Goal: Communication & Community: Answer question/provide support

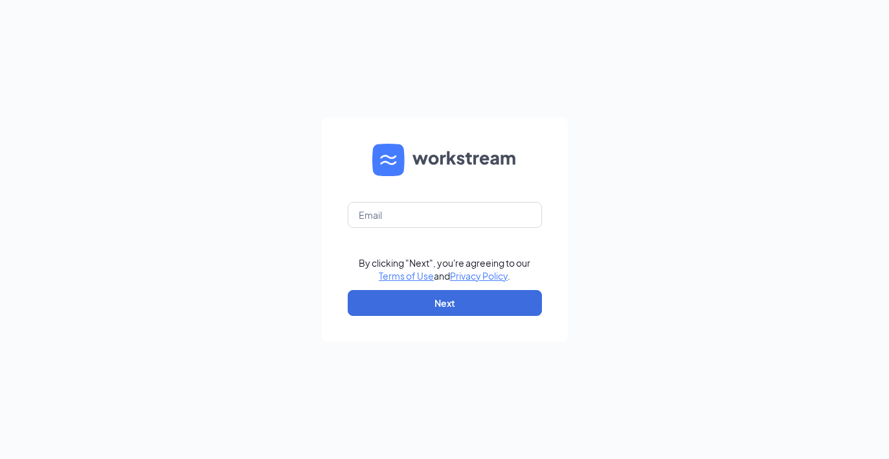
click at [376, 200] on form "By clicking "Next", you're agreeing to our Terms of Use and Privacy Policy . Ne…" at bounding box center [445, 230] width 246 height 224
click at [376, 210] on input "text" at bounding box center [445, 215] width 194 height 26
click at [437, 221] on input "text" at bounding box center [445, 215] width 194 height 26
type input "amber.gardner-luna@chick-fil-aeastern.com"
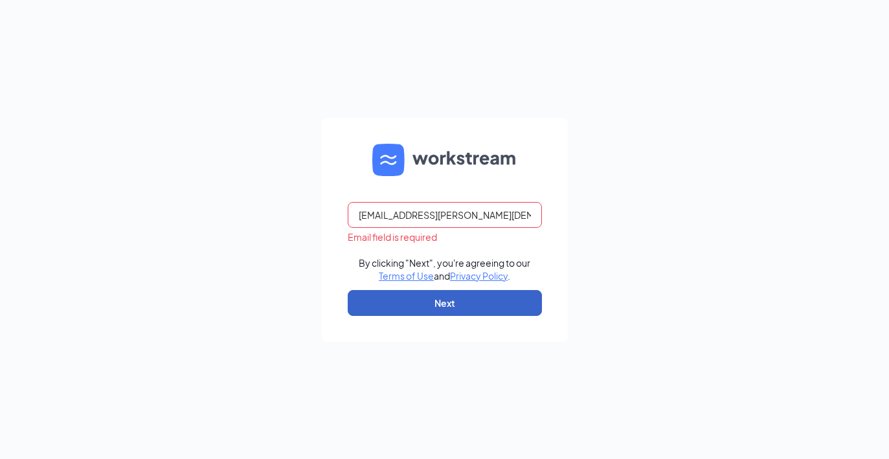
click at [453, 298] on button "Next" at bounding box center [445, 303] width 194 height 26
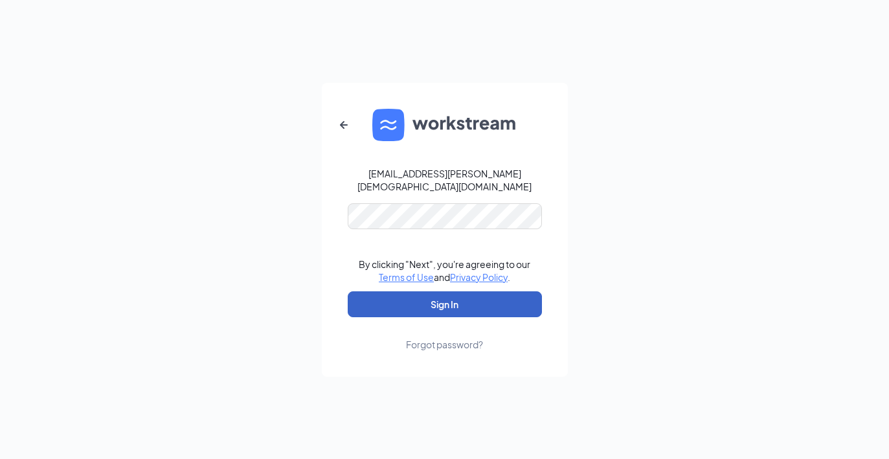
click at [431, 306] on button "Sign In" at bounding box center [445, 304] width 194 height 26
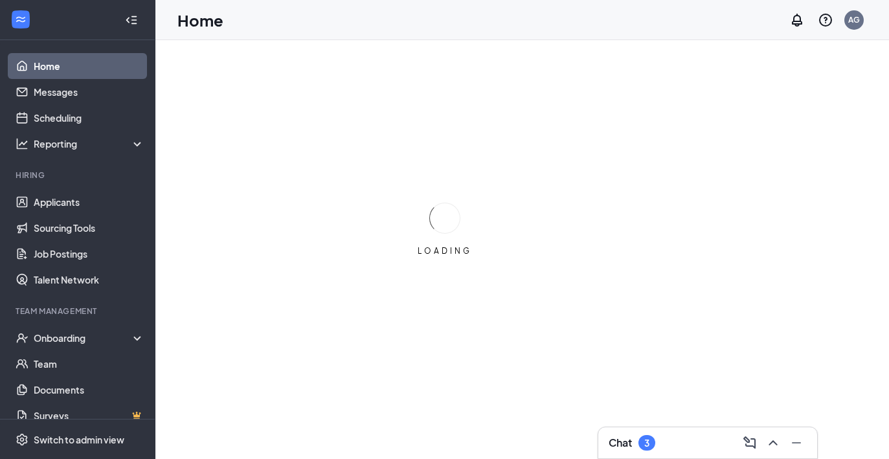
click at [680, 441] on div "Chat 3" at bounding box center [708, 443] width 198 height 21
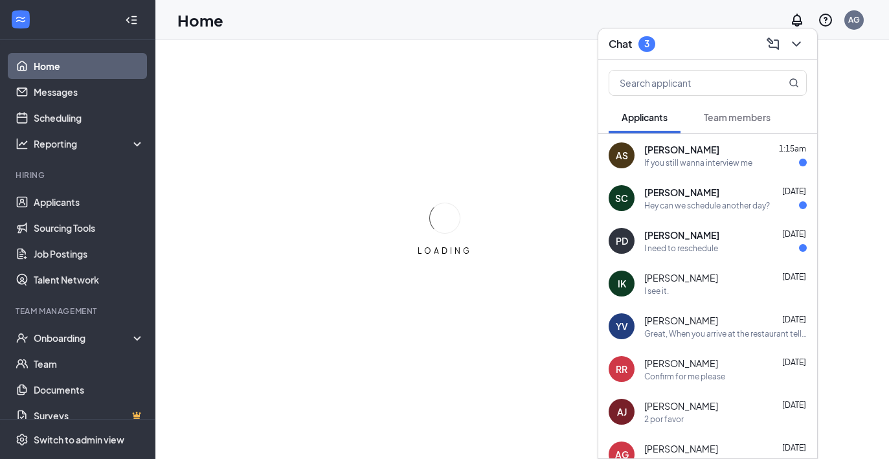
click at [683, 167] on div "If you still wanna interview me" at bounding box center [698, 162] width 108 height 11
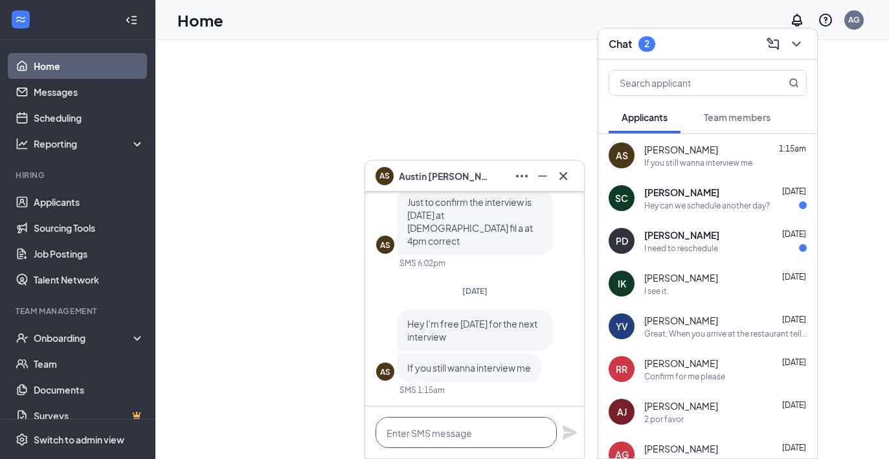
click at [511, 427] on textarea at bounding box center [466, 432] width 181 height 31
click at [562, 177] on icon "Cross" at bounding box center [564, 176] width 8 height 8
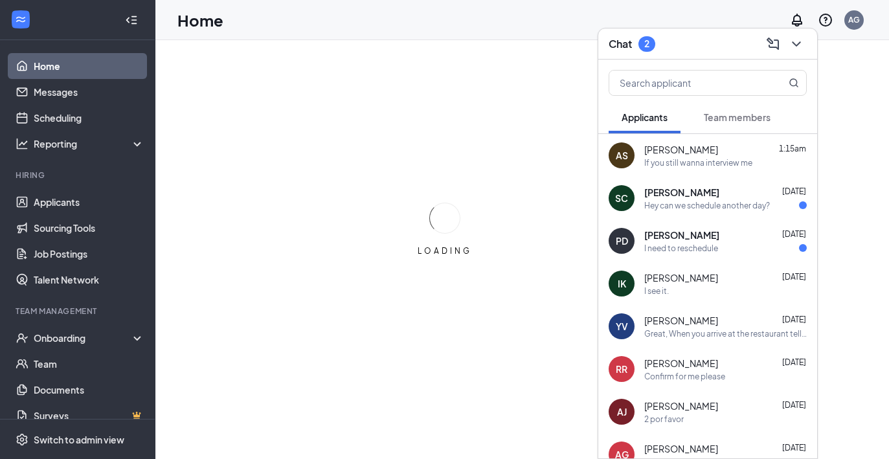
click at [652, 201] on div "Hey can we schedule another day?" at bounding box center [707, 205] width 126 height 11
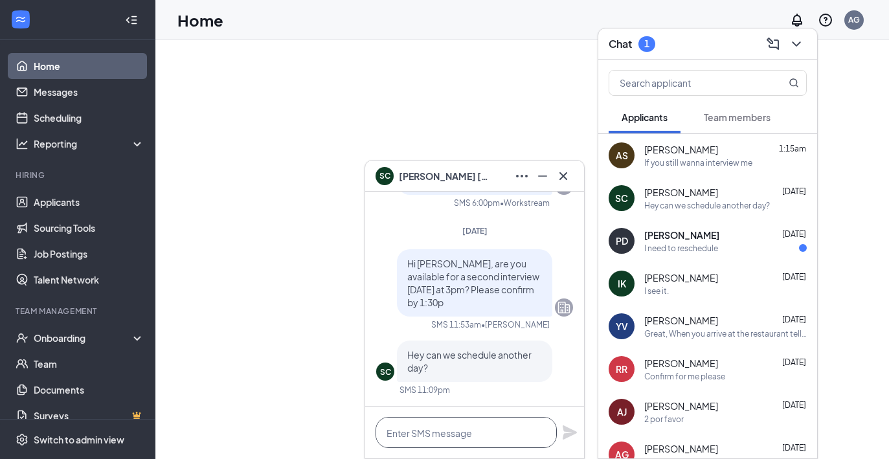
click at [504, 425] on textarea at bounding box center [466, 432] width 181 height 31
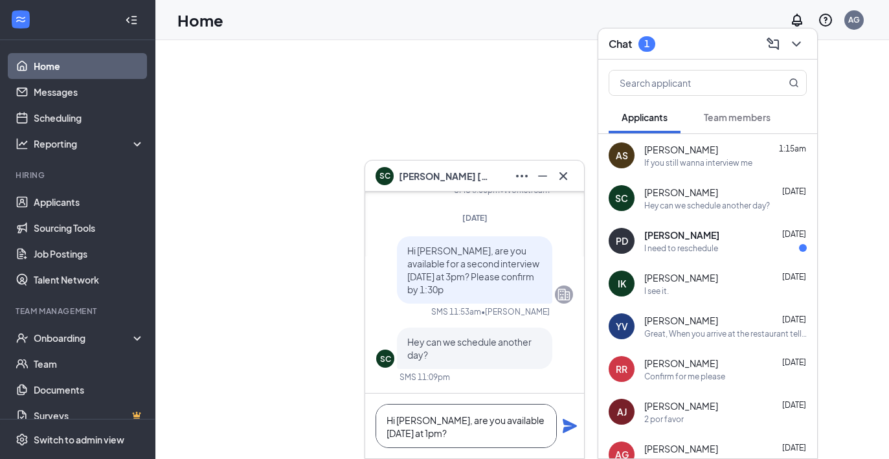
type textarea "Hi [PERSON_NAME], are you available [DATE] at 1pm?"
click at [569, 426] on icon "Plane" at bounding box center [570, 426] width 14 height 14
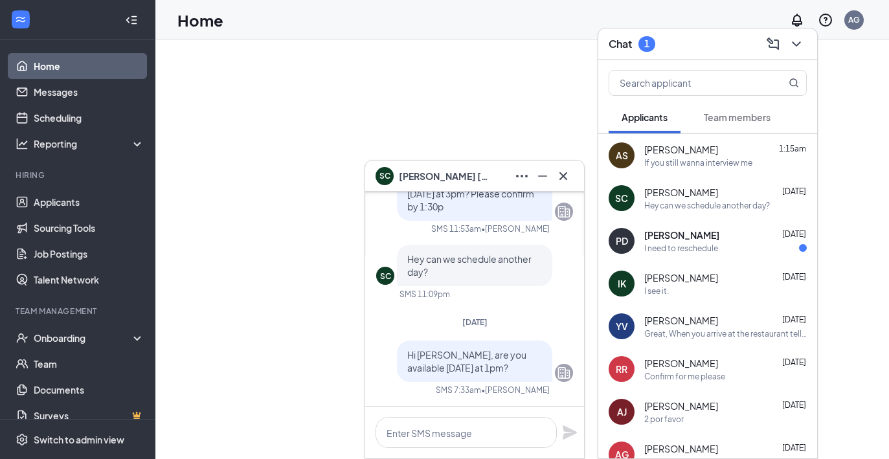
click at [692, 243] on div "I need to reschedule" at bounding box center [681, 248] width 74 height 11
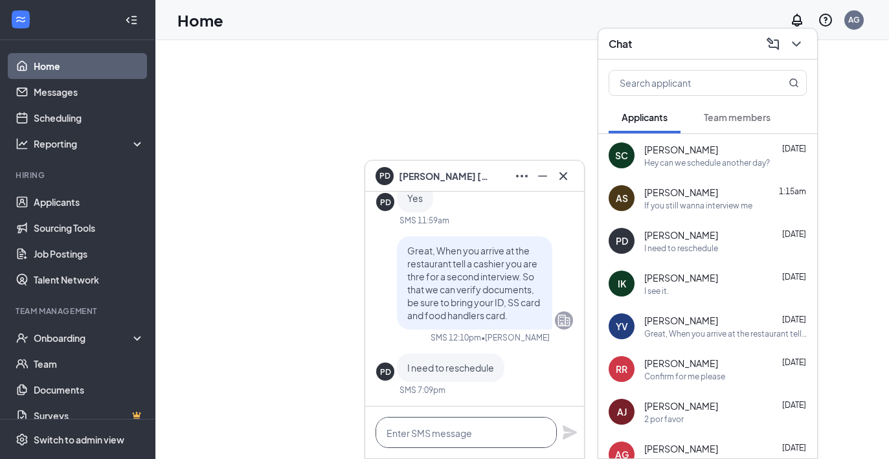
click at [451, 436] on textarea at bounding box center [466, 432] width 181 height 31
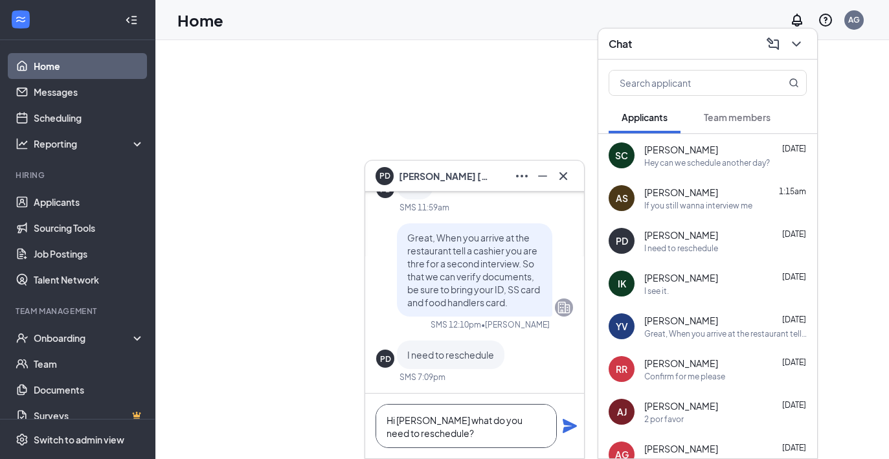
type textarea "Hi [PERSON_NAME] what do you need to reschedule?"
click at [579, 422] on div "Hi [PERSON_NAME] what do you need to reschedule?" at bounding box center [474, 426] width 219 height 65
click at [571, 422] on icon "Plane" at bounding box center [570, 426] width 16 height 16
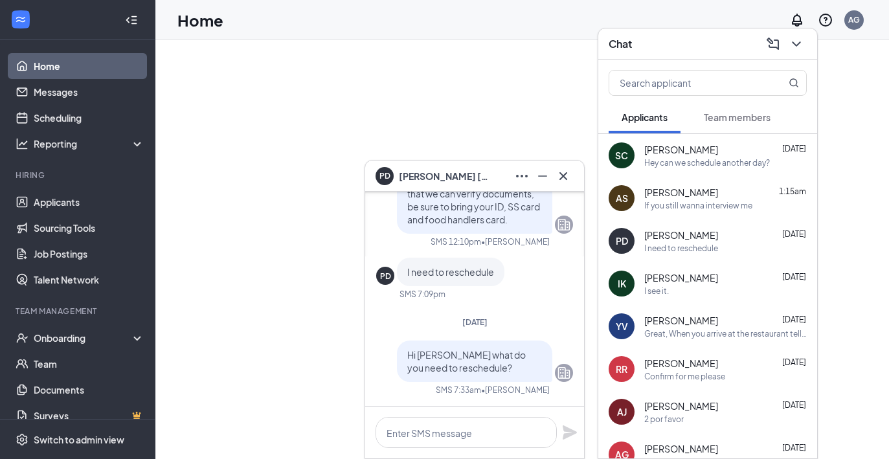
click at [718, 364] on span "[PERSON_NAME]" at bounding box center [681, 363] width 74 height 13
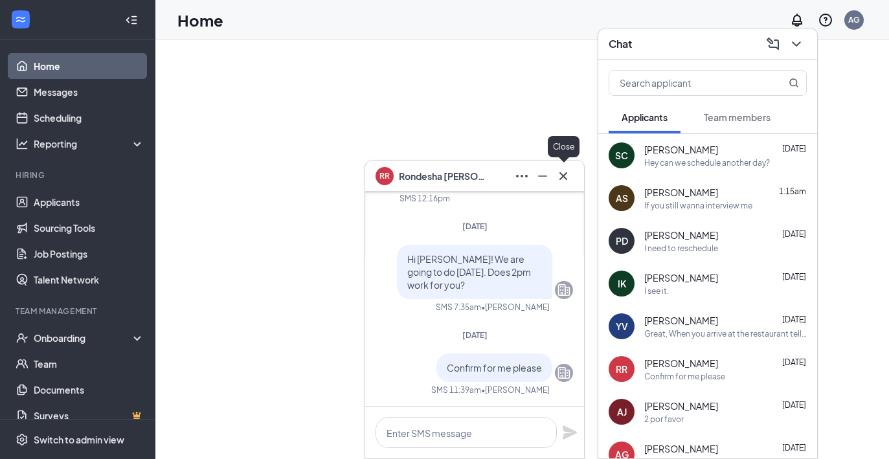
click at [564, 176] on icon "Cross" at bounding box center [564, 176] width 8 height 8
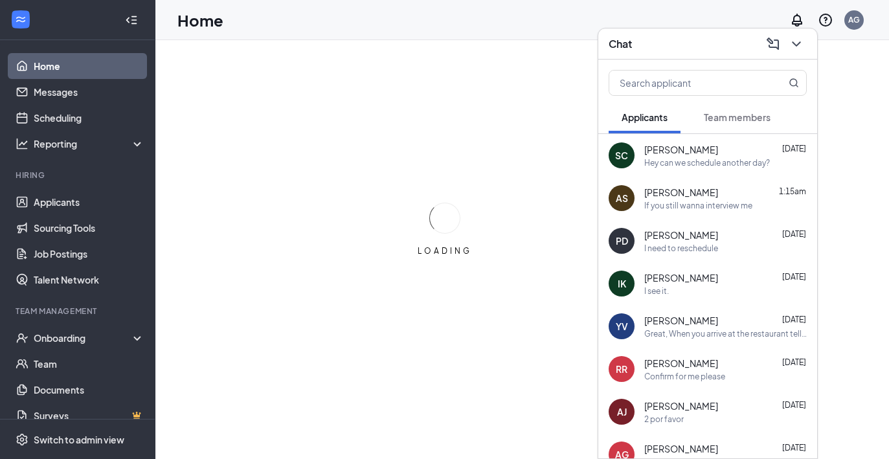
click at [74, 65] on link "Home" at bounding box center [89, 66] width 111 height 26
